Goal: Find specific page/section: Find specific page/section

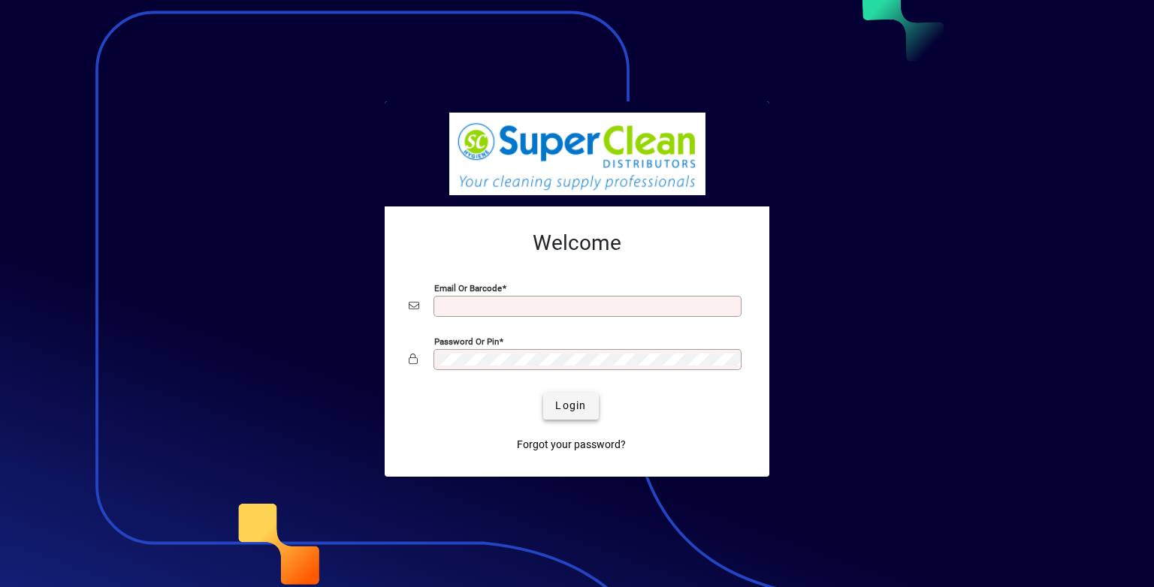
type input "**********"
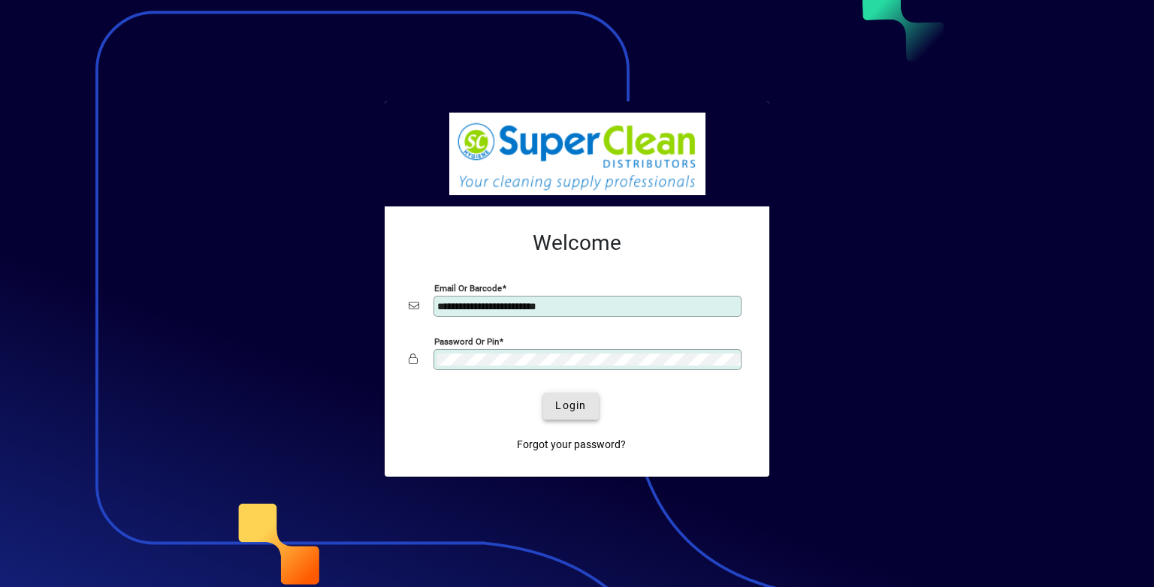
click at [560, 410] on span "Login" at bounding box center [570, 406] width 31 height 16
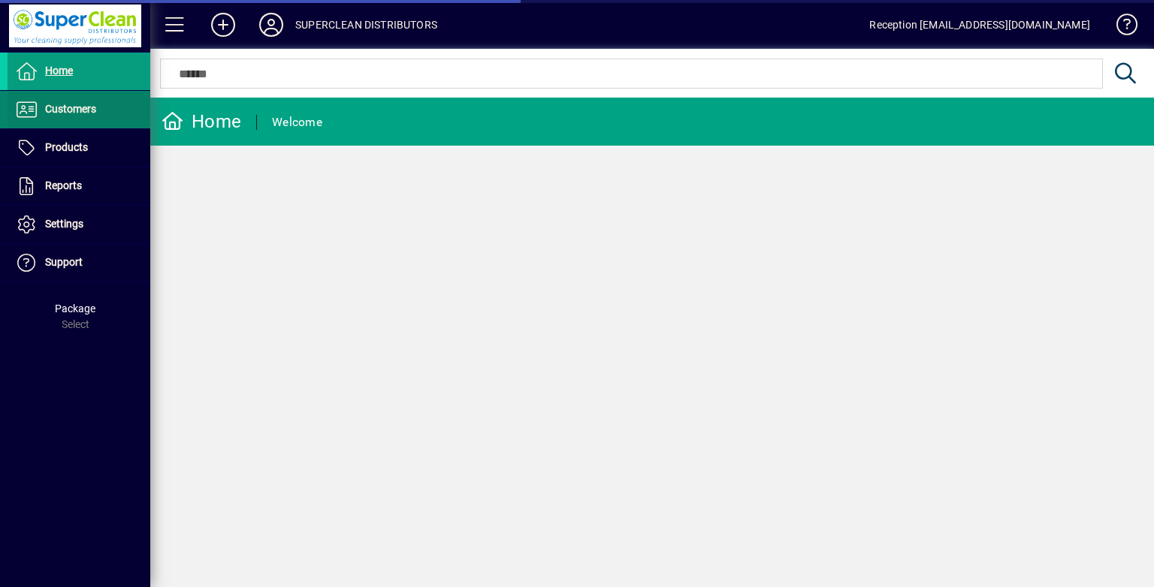
click at [89, 113] on span "Customers" at bounding box center [70, 109] width 51 height 12
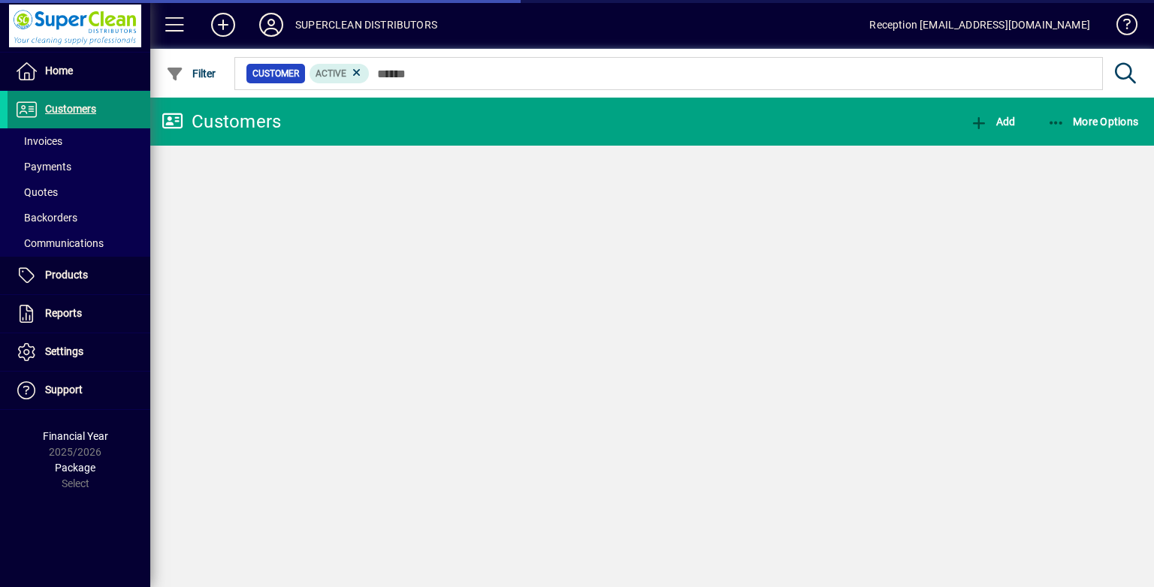
click at [71, 137] on span at bounding box center [79, 141] width 143 height 36
